Goal: Understand process/instructions: Learn how to perform a task or action

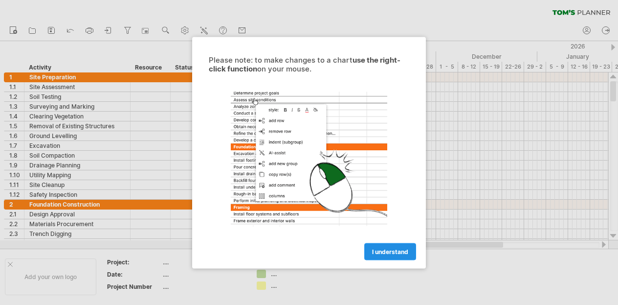
click at [391, 254] on span "I understand" at bounding box center [390, 251] width 36 height 7
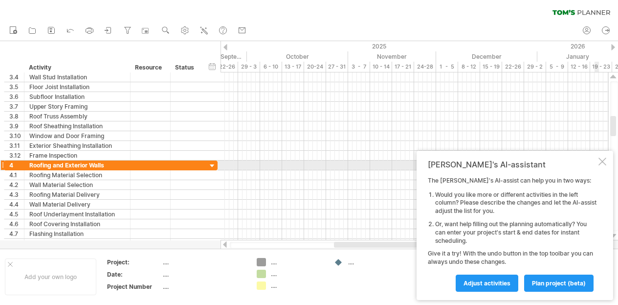
click at [602, 166] on div "Tom's AI-assistant The Tom's AI-assist can help you in two ways: Would you like…" at bounding box center [515, 225] width 197 height 149
click at [604, 161] on div at bounding box center [603, 162] width 8 height 8
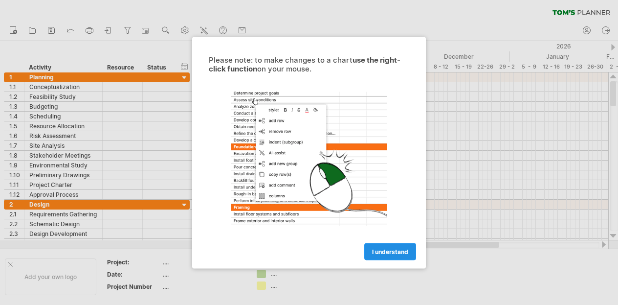
click at [380, 252] on span "I understand" at bounding box center [390, 251] width 36 height 7
